Goal: Information Seeking & Learning: Learn about a topic

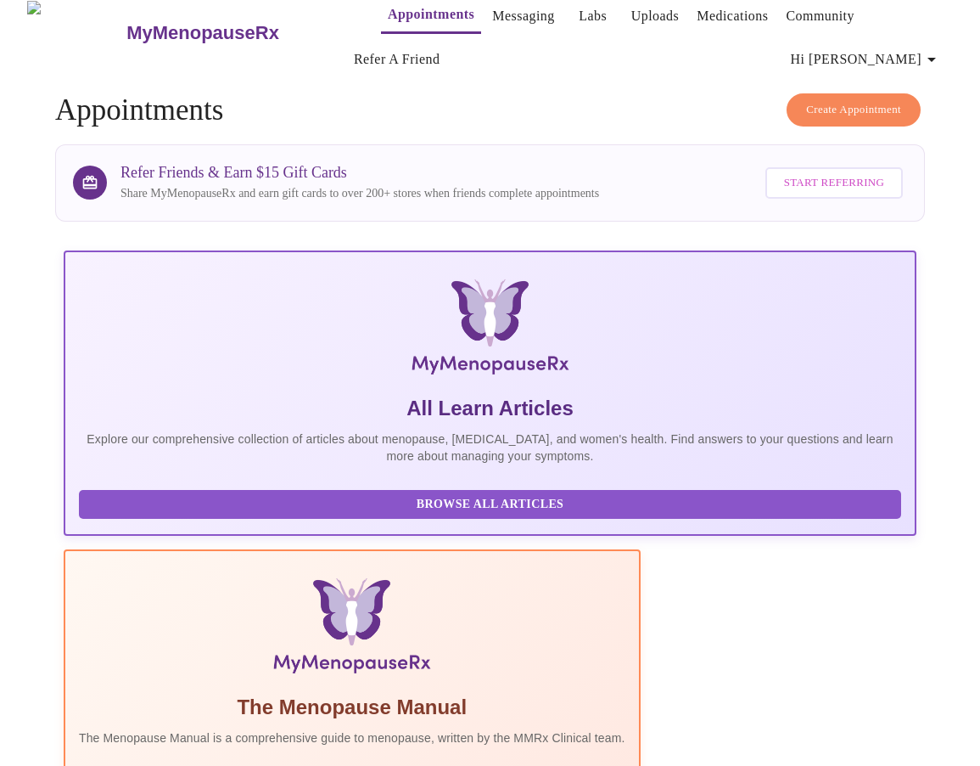
scroll to position [0, 901]
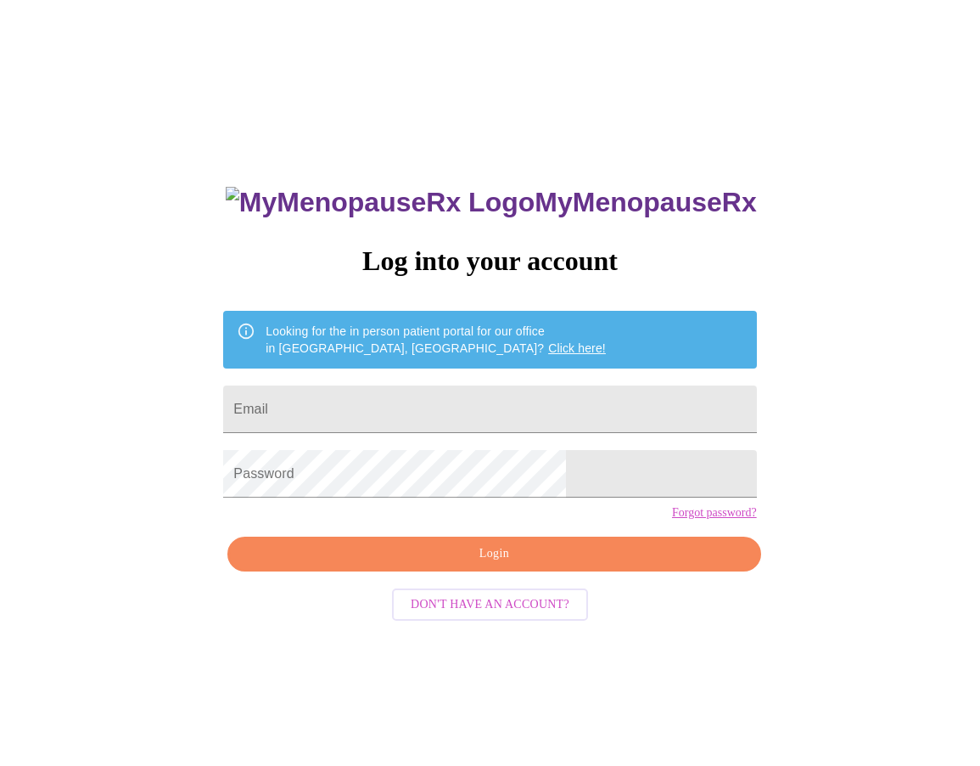
scroll to position [17, 0]
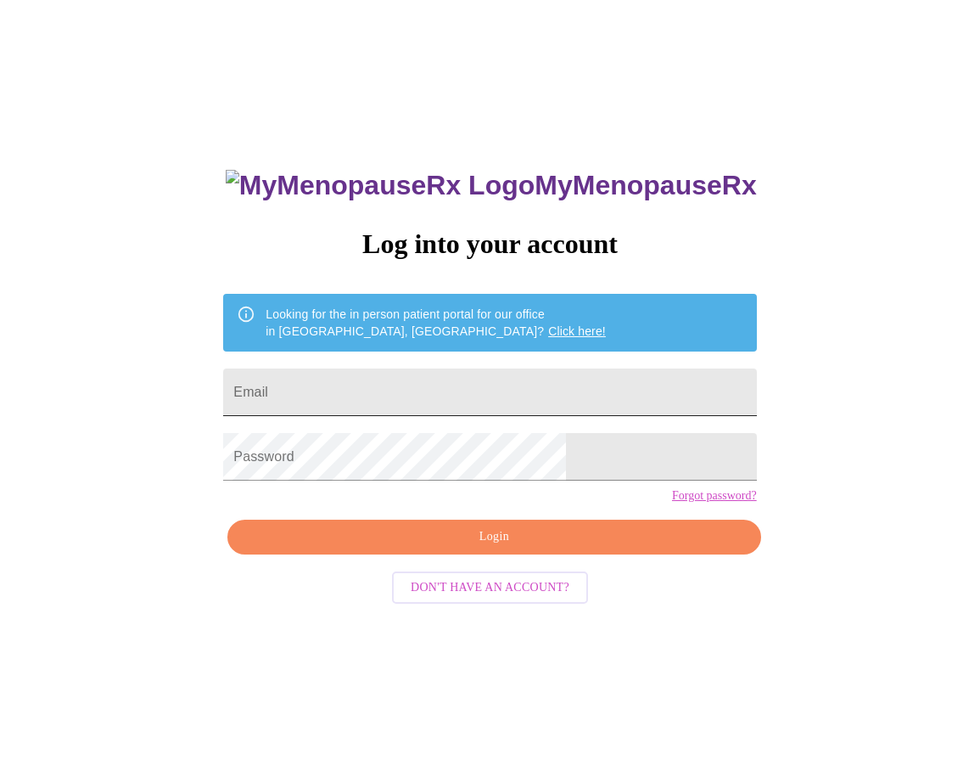
click at [430, 393] on input "Email" at bounding box center [489, 392] width 533 height 48
type input "[EMAIL_ADDRESS][DOMAIN_NAME]"
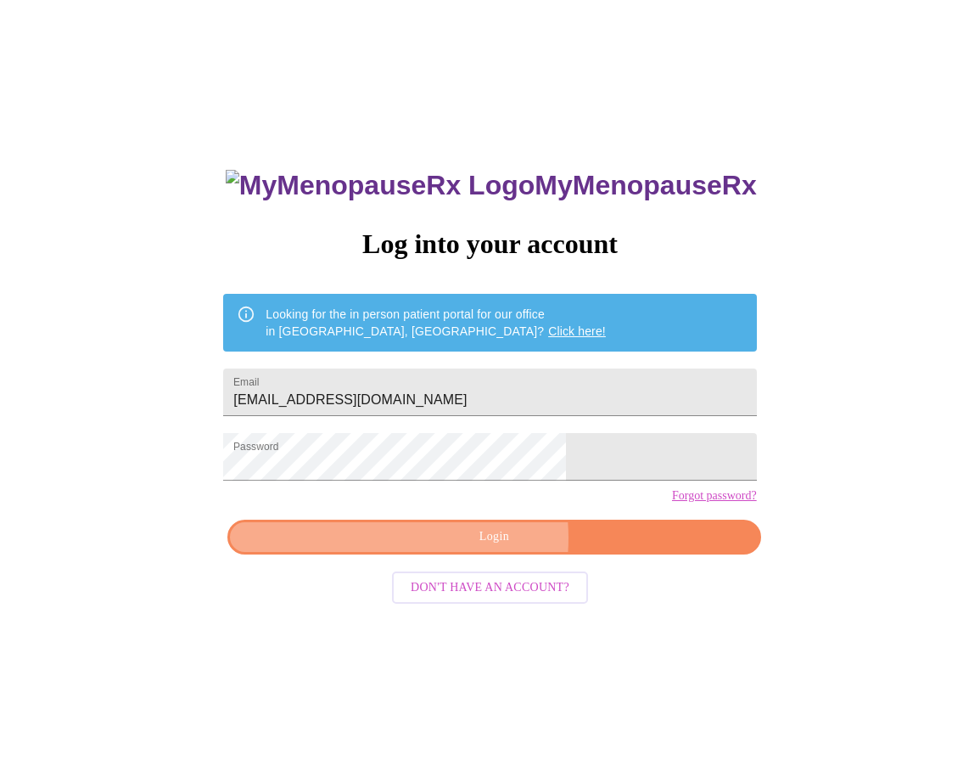
click at [456, 547] on span "Login" at bounding box center [494, 536] width 494 height 21
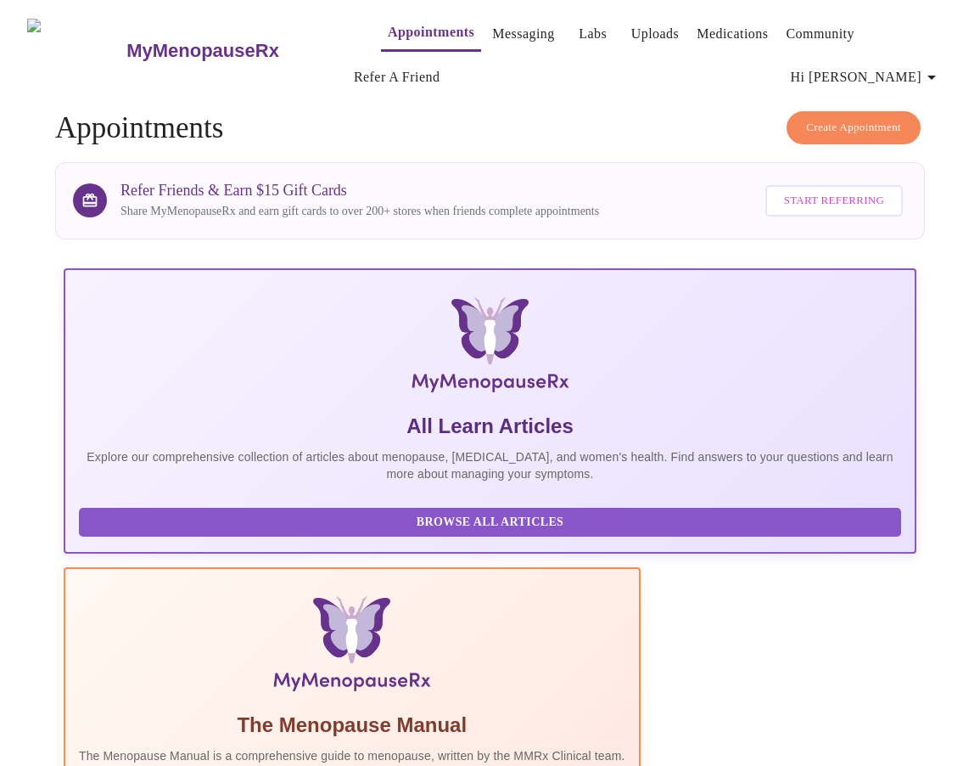
click at [936, 76] on icon "button" at bounding box center [932, 78] width 8 height 4
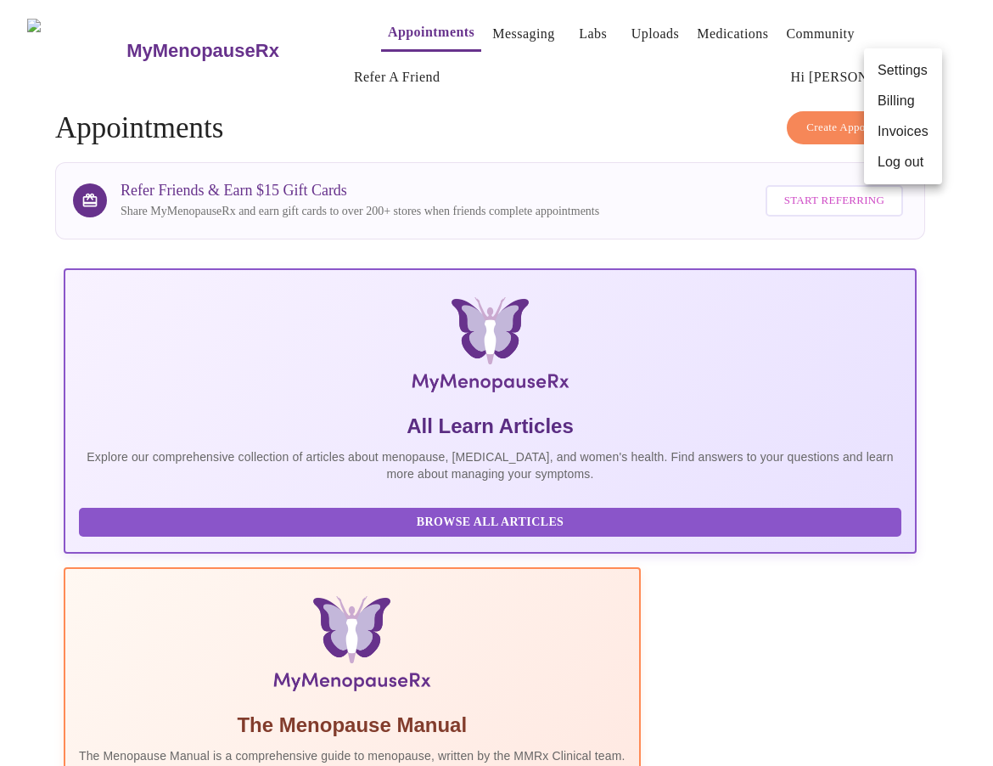
click at [591, 100] on div at bounding box center [496, 383] width 993 height 766
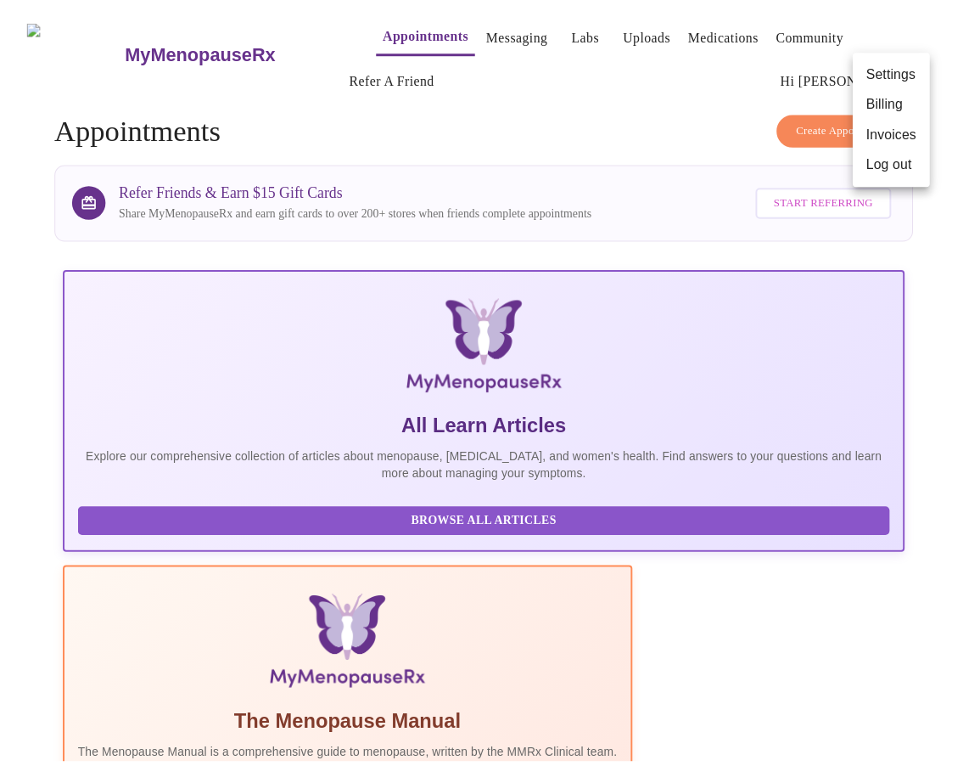
scroll to position [0, 890]
